Goal: Find specific page/section

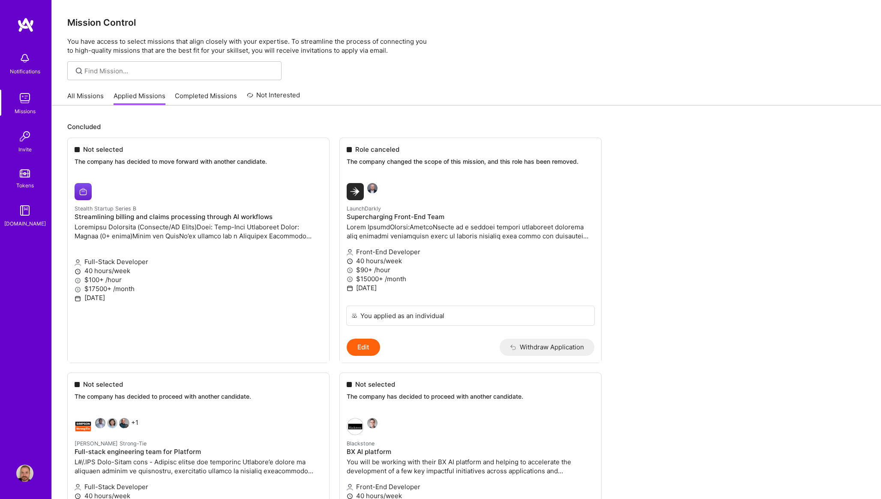
drag, startPoint x: 0, startPoint y: 0, endPoint x: 37, endPoint y: 90, distance: 97.4
click at [37, 90] on link "Missions" at bounding box center [24, 103] width 53 height 26
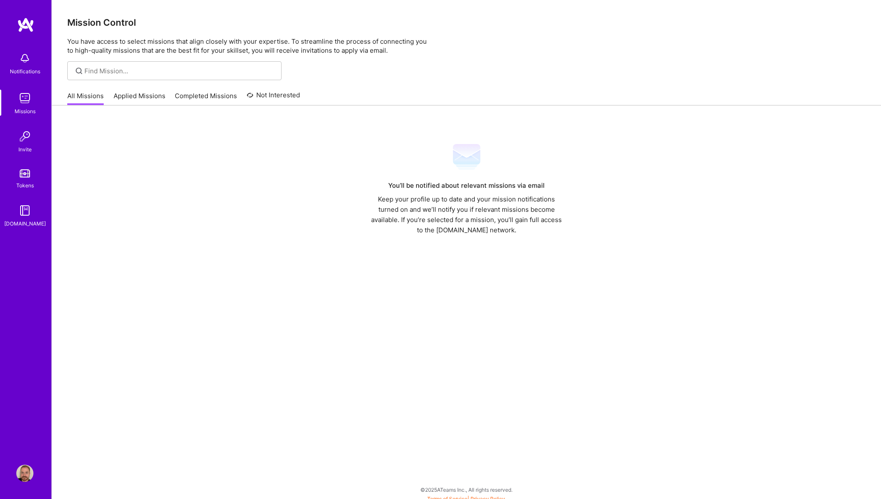
click at [34, 64] on div "Notifications" at bounding box center [24, 63] width 53 height 30
click at [29, 96] on img at bounding box center [24, 98] width 17 height 17
click at [38, 27] on link at bounding box center [25, 24] width 51 height 15
